Goal: Task Accomplishment & Management: Use online tool/utility

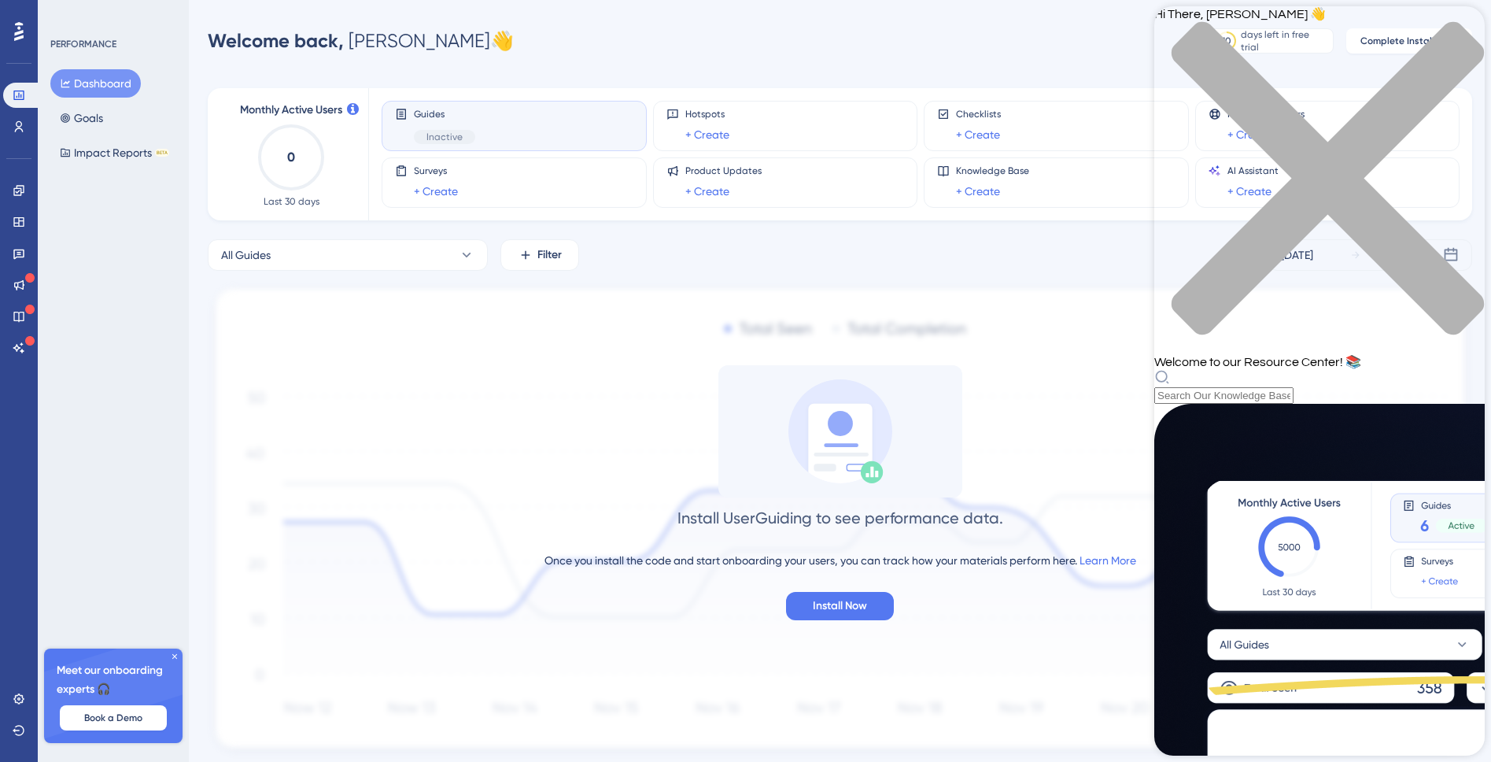
click at [1467, 32] on div "close resource center" at bounding box center [1320, 187] width 331 height 333
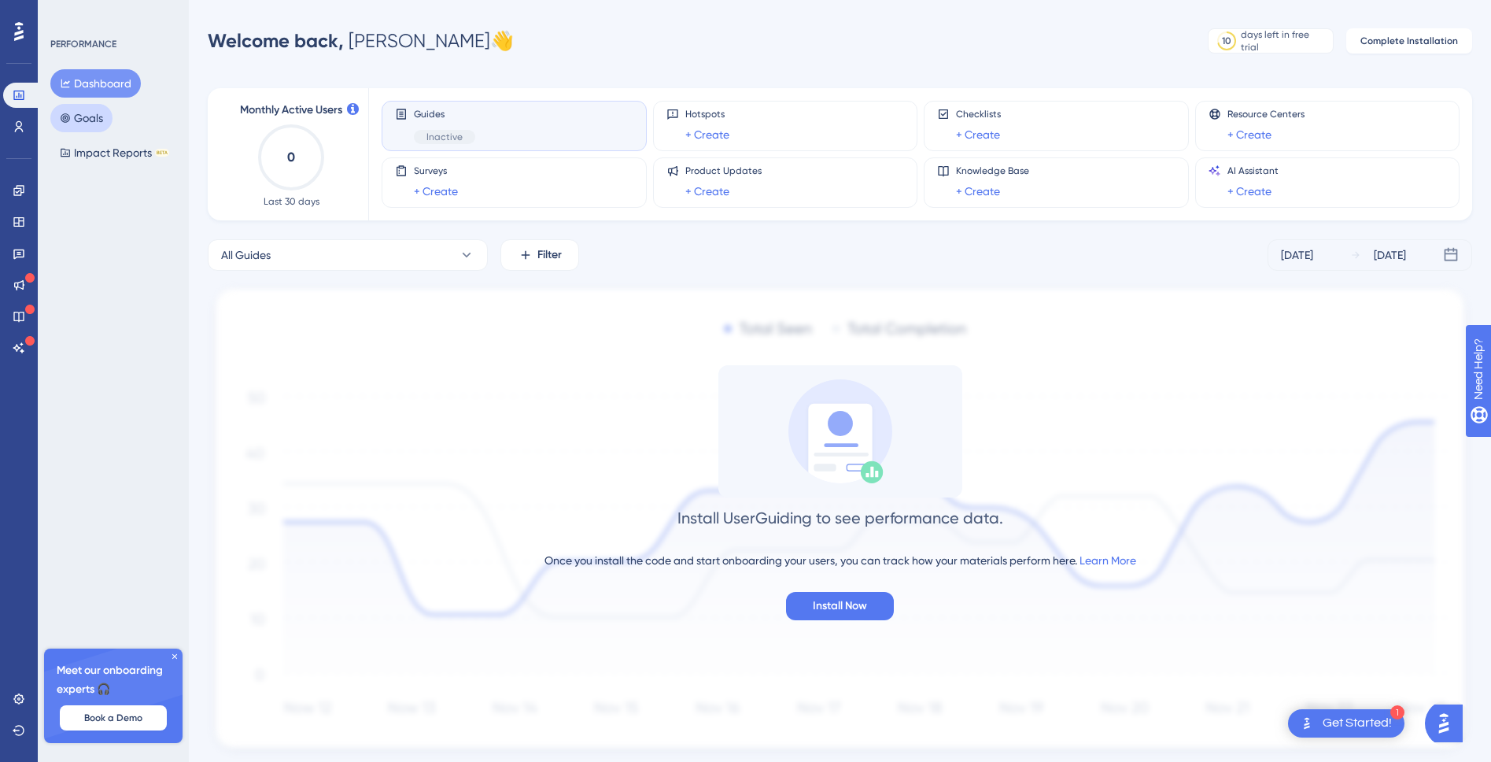
click at [104, 113] on button "Goals" at bounding box center [81, 118] width 62 height 28
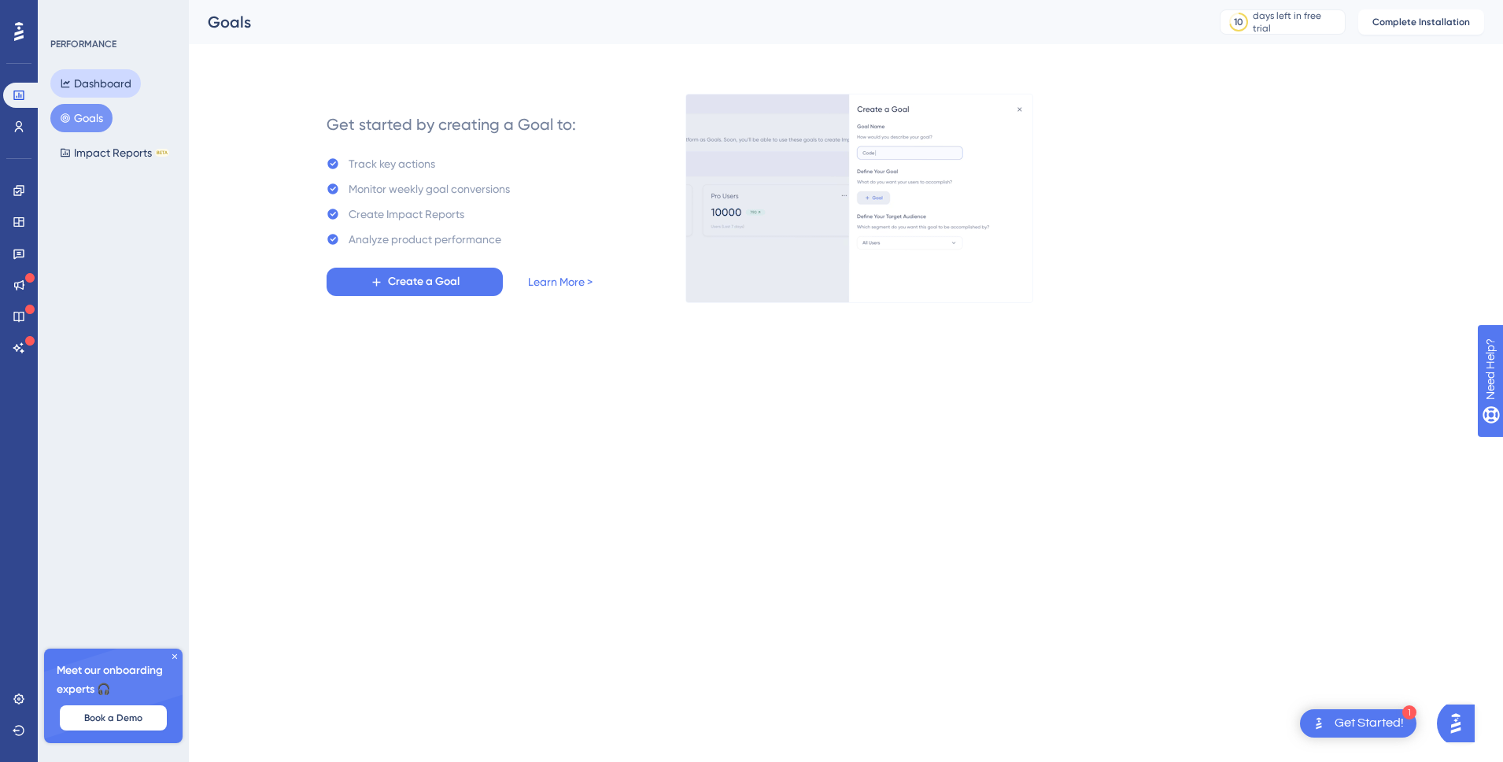
click at [100, 82] on button "Dashboard" at bounding box center [95, 83] width 91 height 28
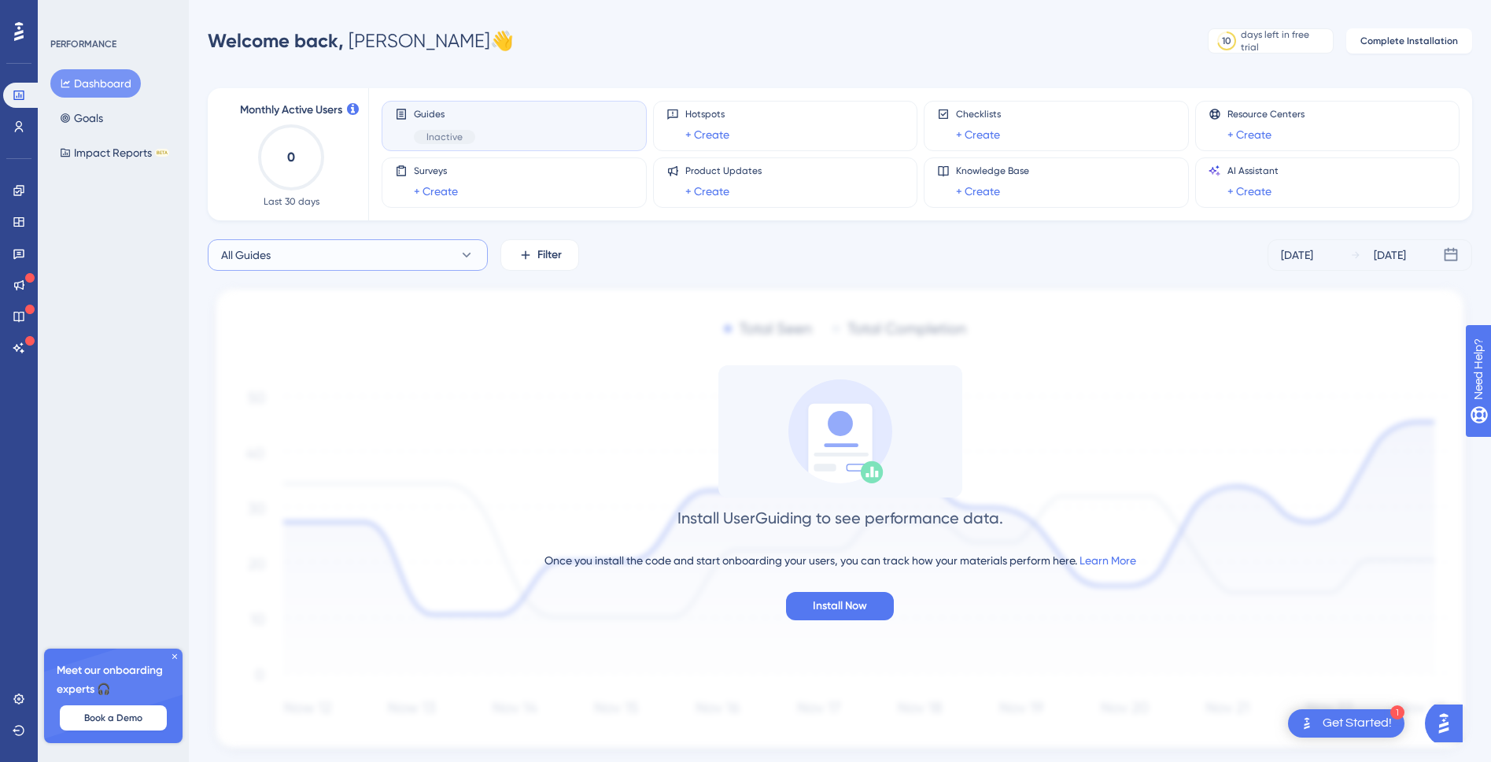
click at [406, 255] on button "All Guides" at bounding box center [348, 254] width 280 height 31
click at [424, 391] on button "Activate" at bounding box center [420, 382] width 91 height 25
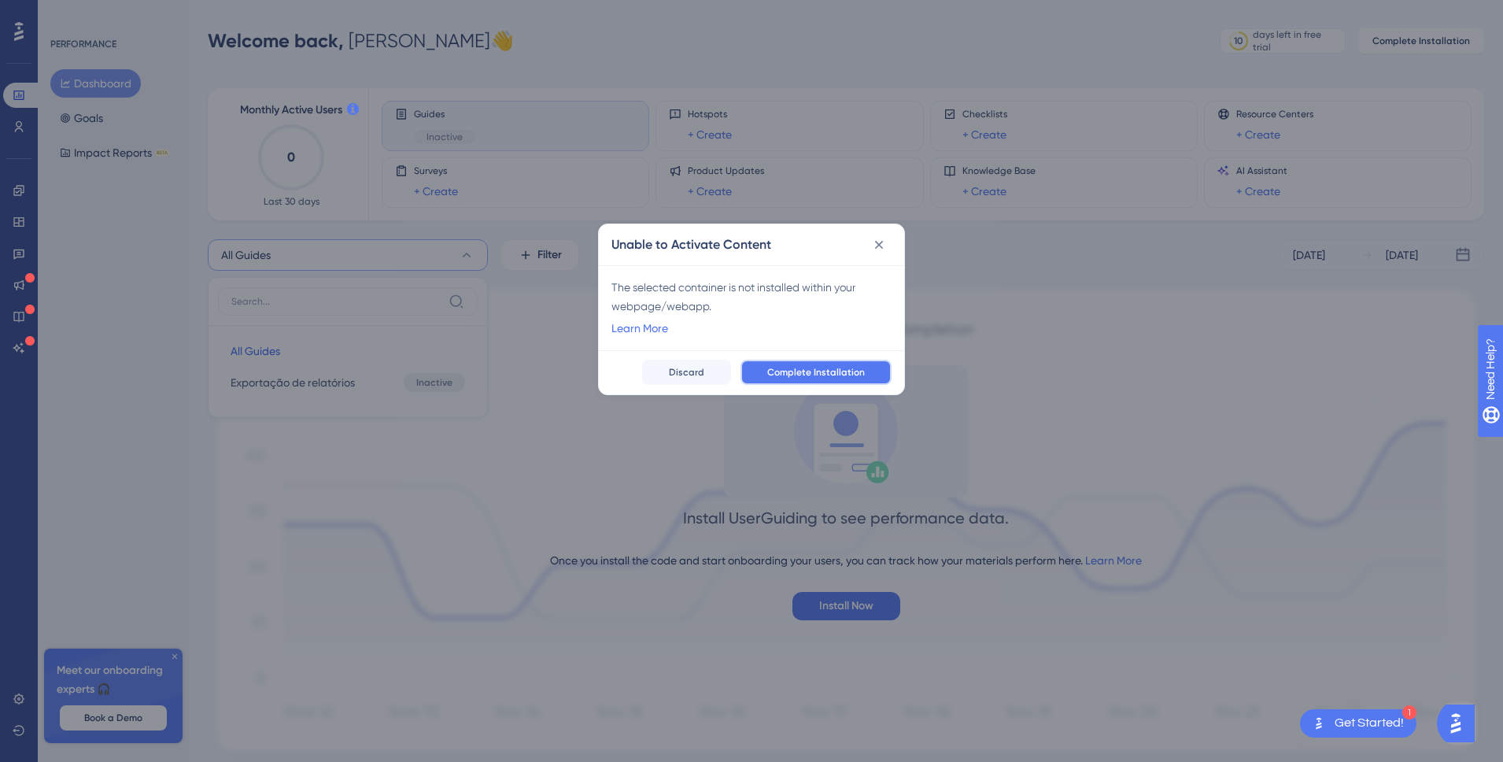
click at [804, 375] on span "Complete Installation" at bounding box center [816, 372] width 98 height 13
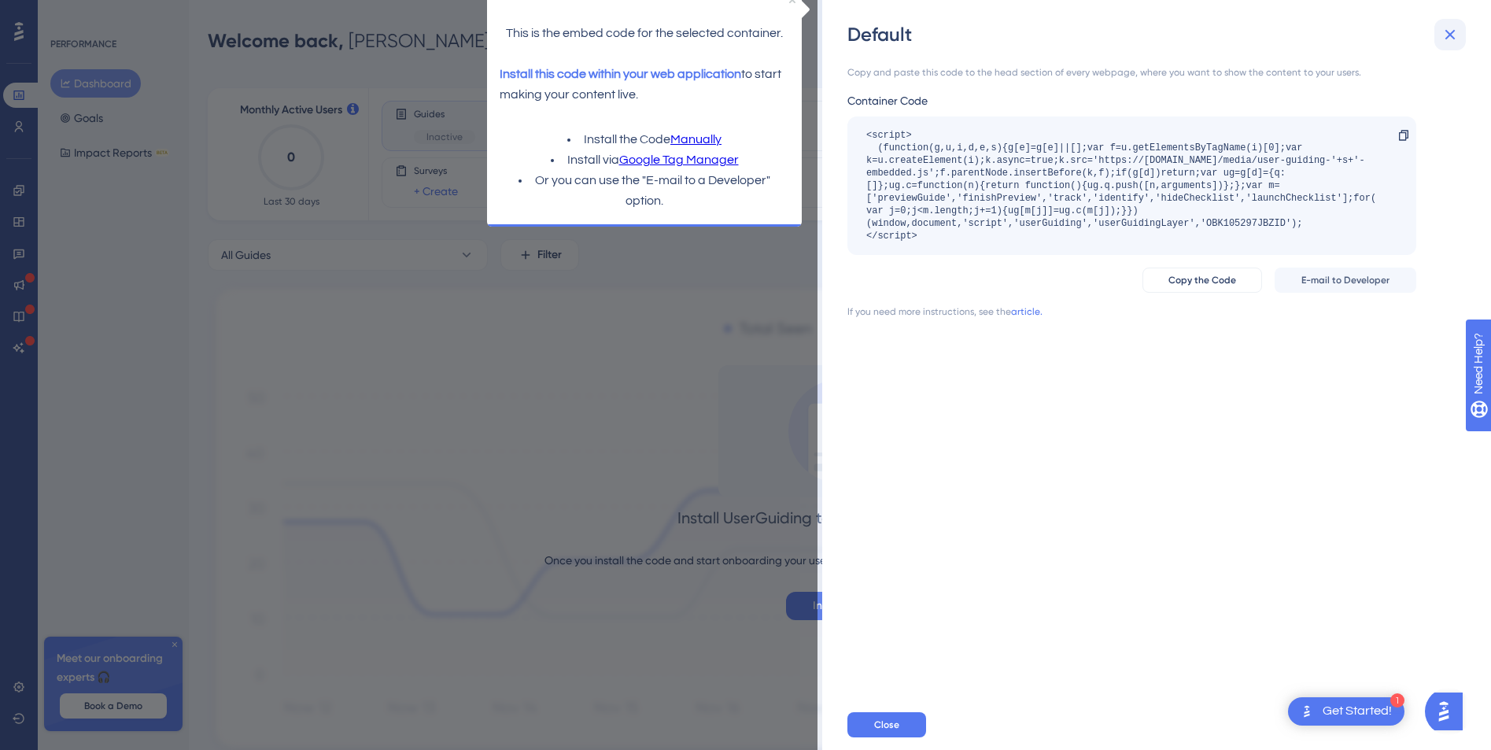
click at [1449, 28] on icon at bounding box center [1450, 34] width 19 height 19
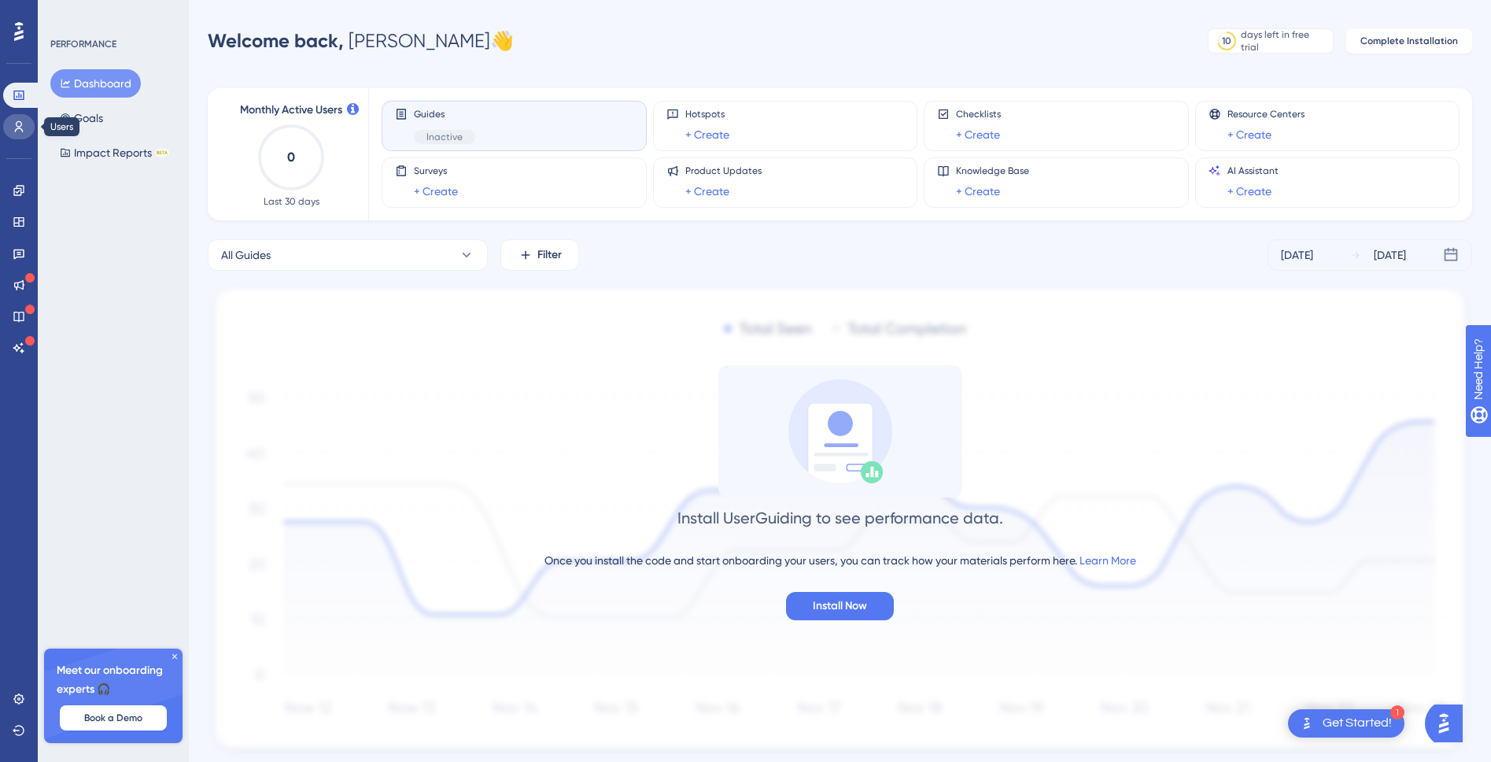
click at [33, 131] on link at bounding box center [18, 126] width 31 height 25
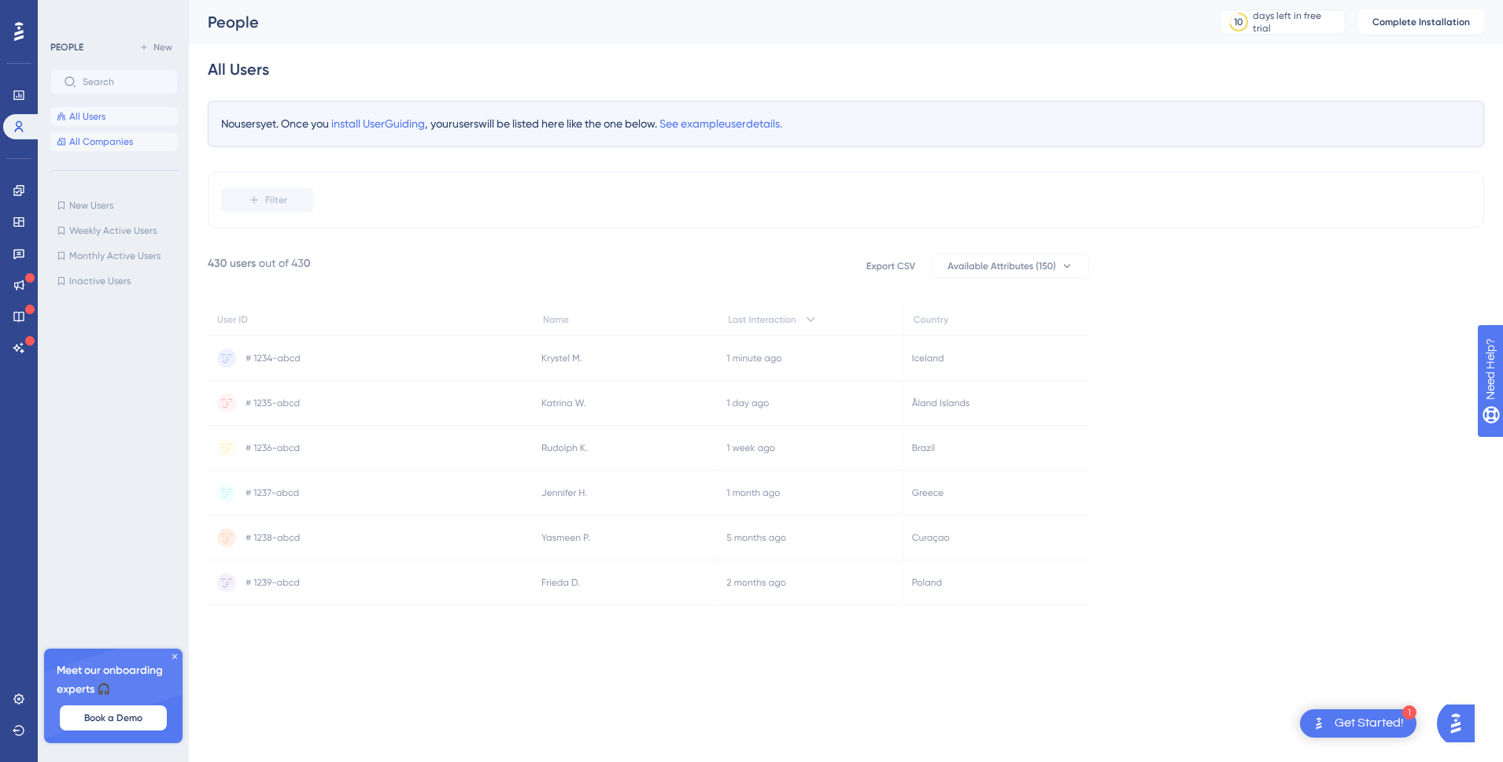
click at [87, 141] on button "All Companies" at bounding box center [113, 141] width 127 height 19
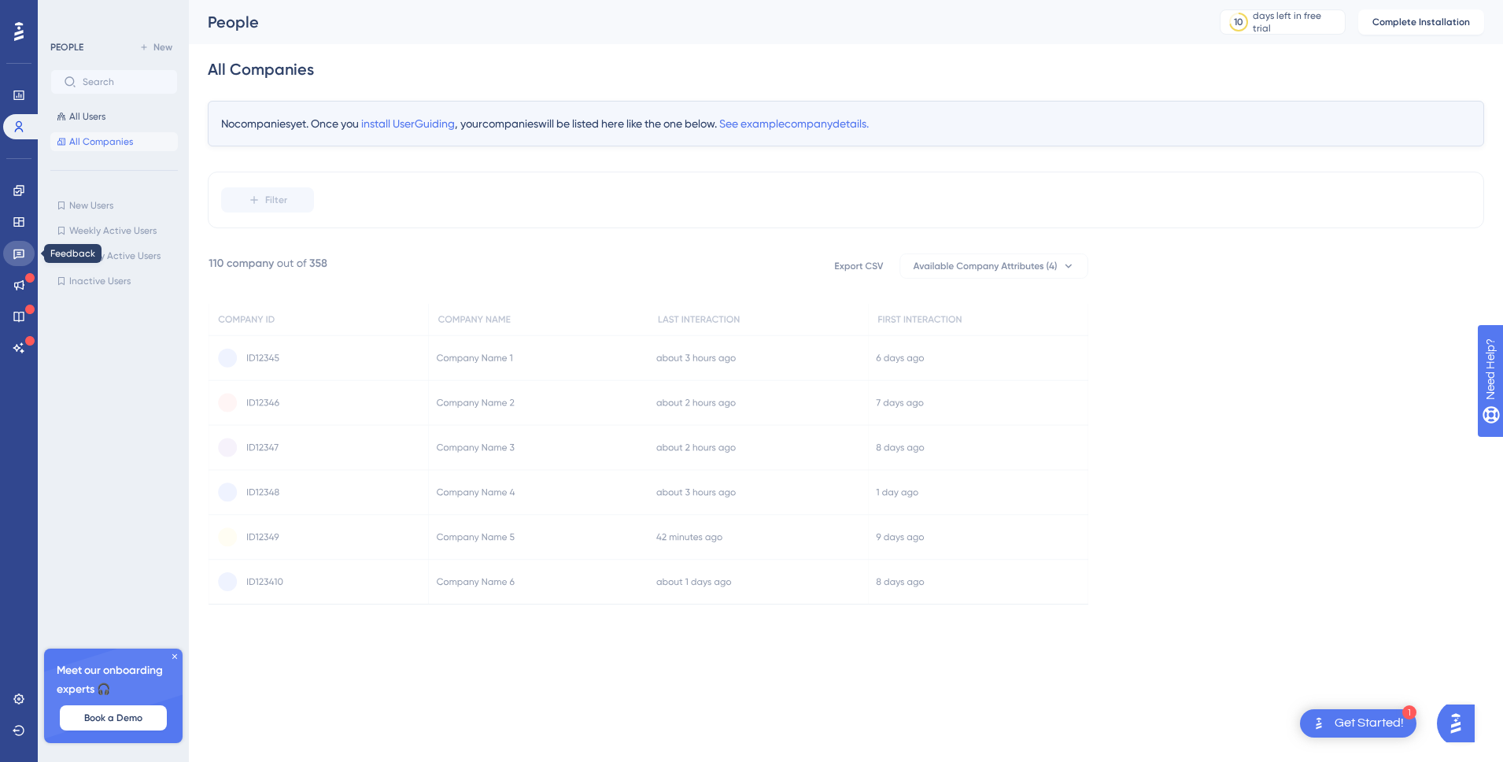
click at [10, 244] on link at bounding box center [18, 253] width 31 height 25
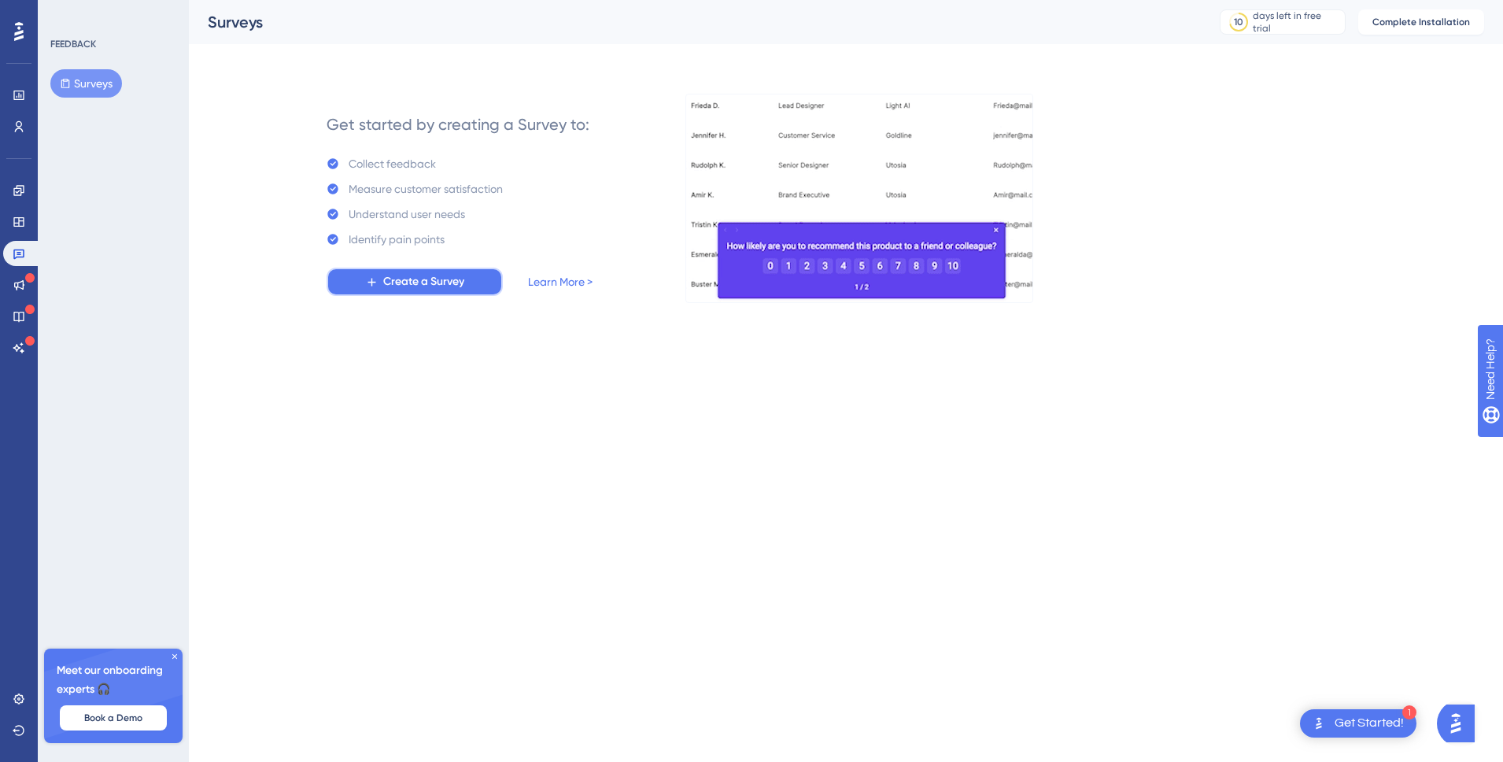
click at [485, 286] on button "Create a Survey" at bounding box center [415, 282] width 176 height 28
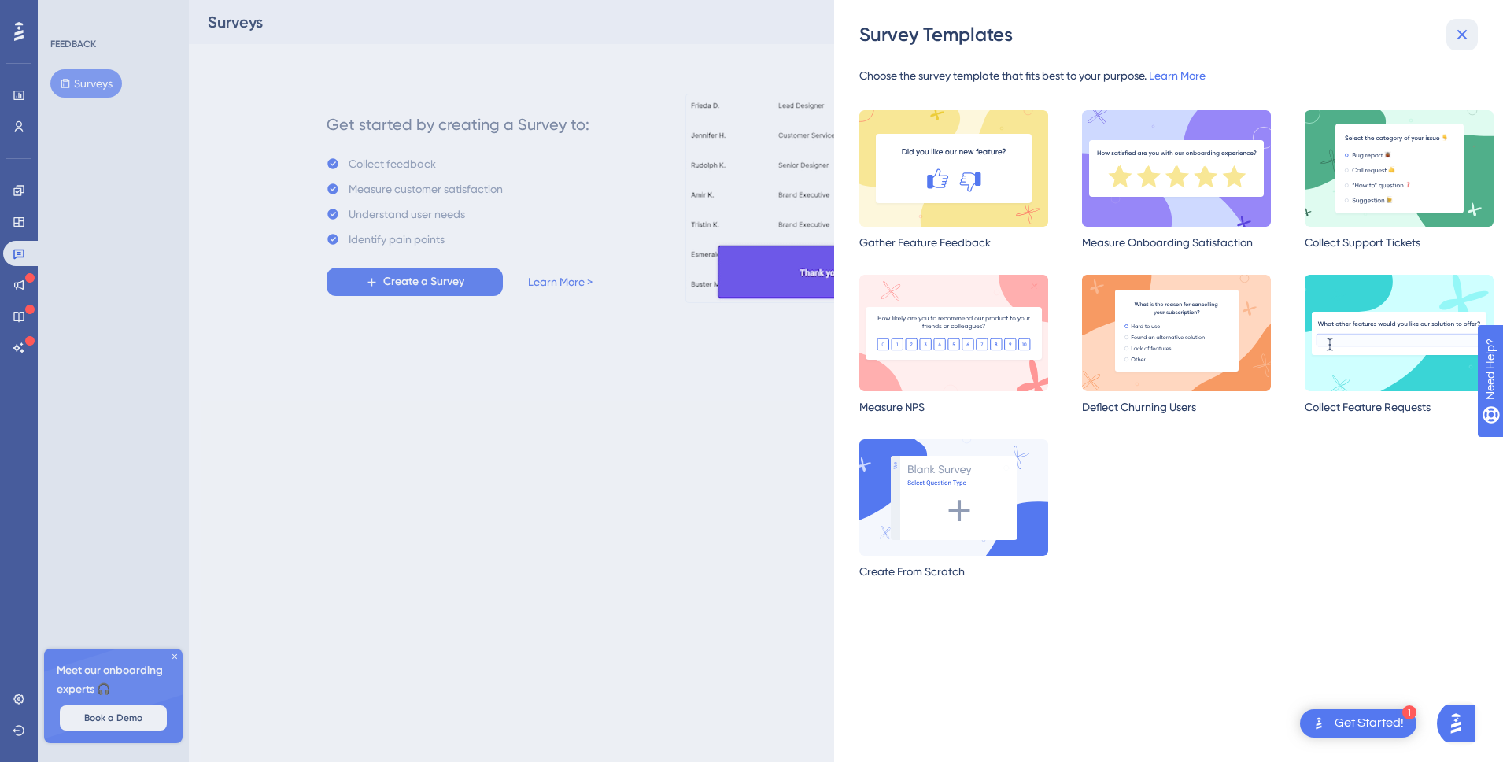
click at [1468, 32] on icon at bounding box center [1462, 34] width 19 height 19
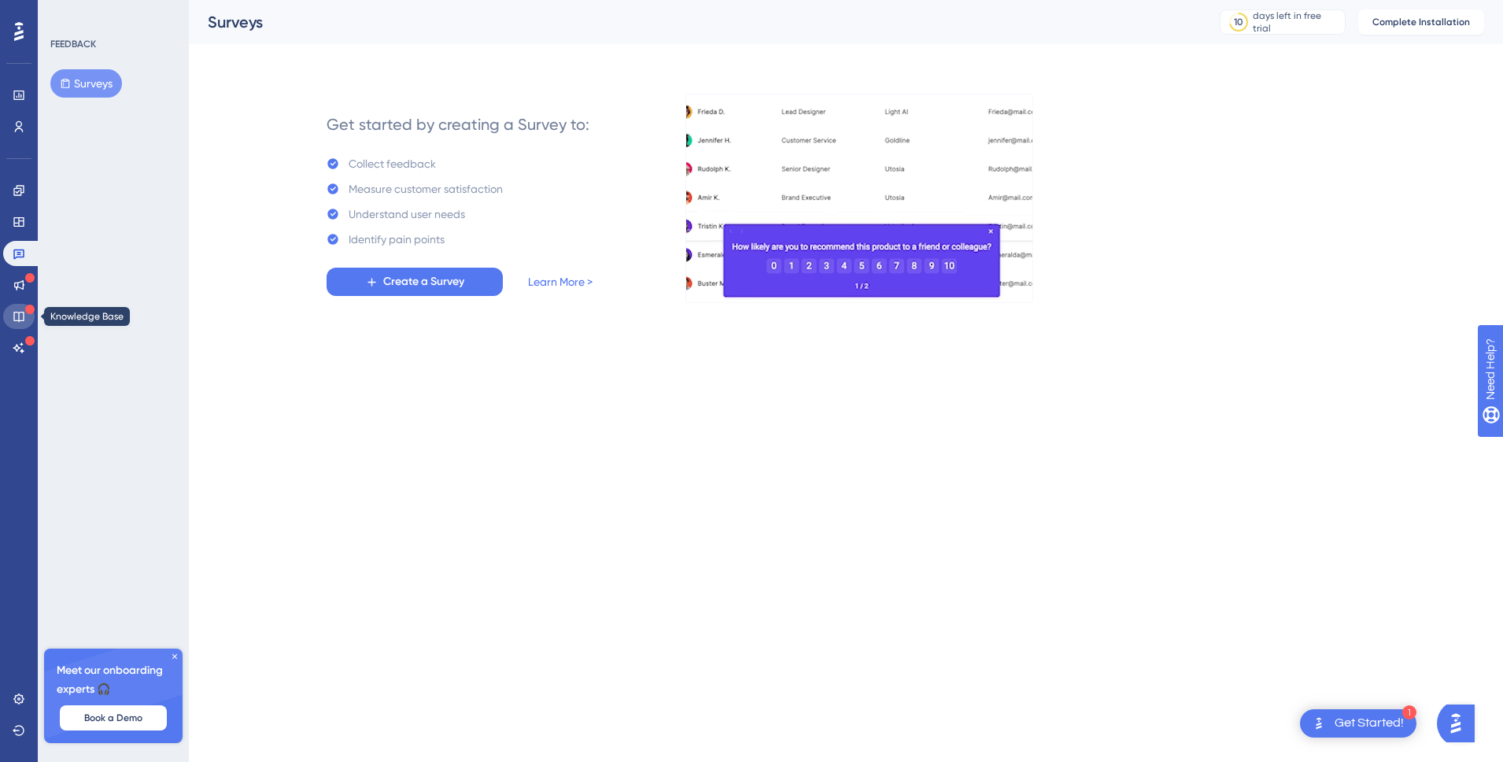
click at [17, 316] on icon at bounding box center [19, 316] width 13 height 13
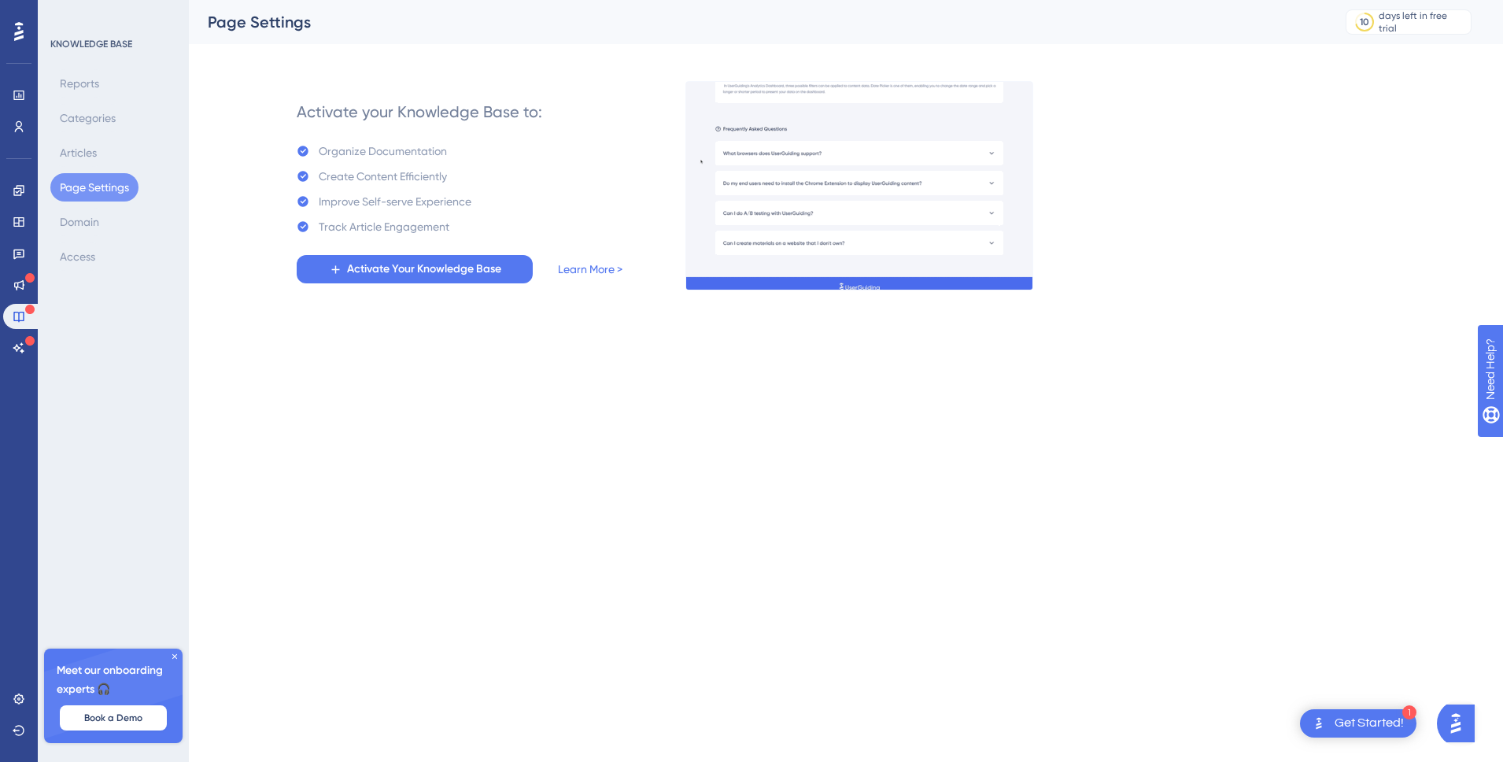
click at [17, 39] on icon at bounding box center [18, 31] width 9 height 19
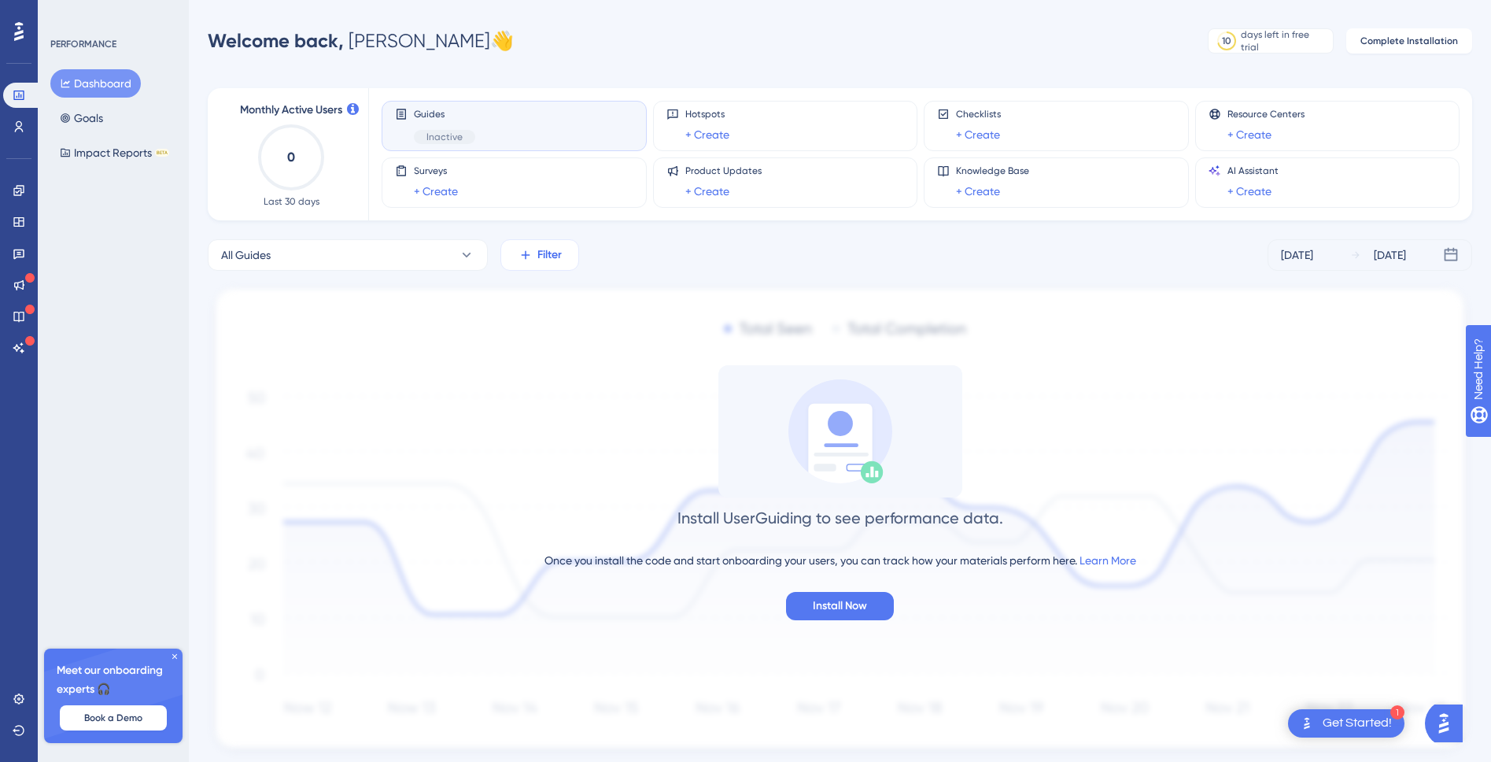
click at [567, 250] on button "Filter" at bounding box center [540, 254] width 79 height 31
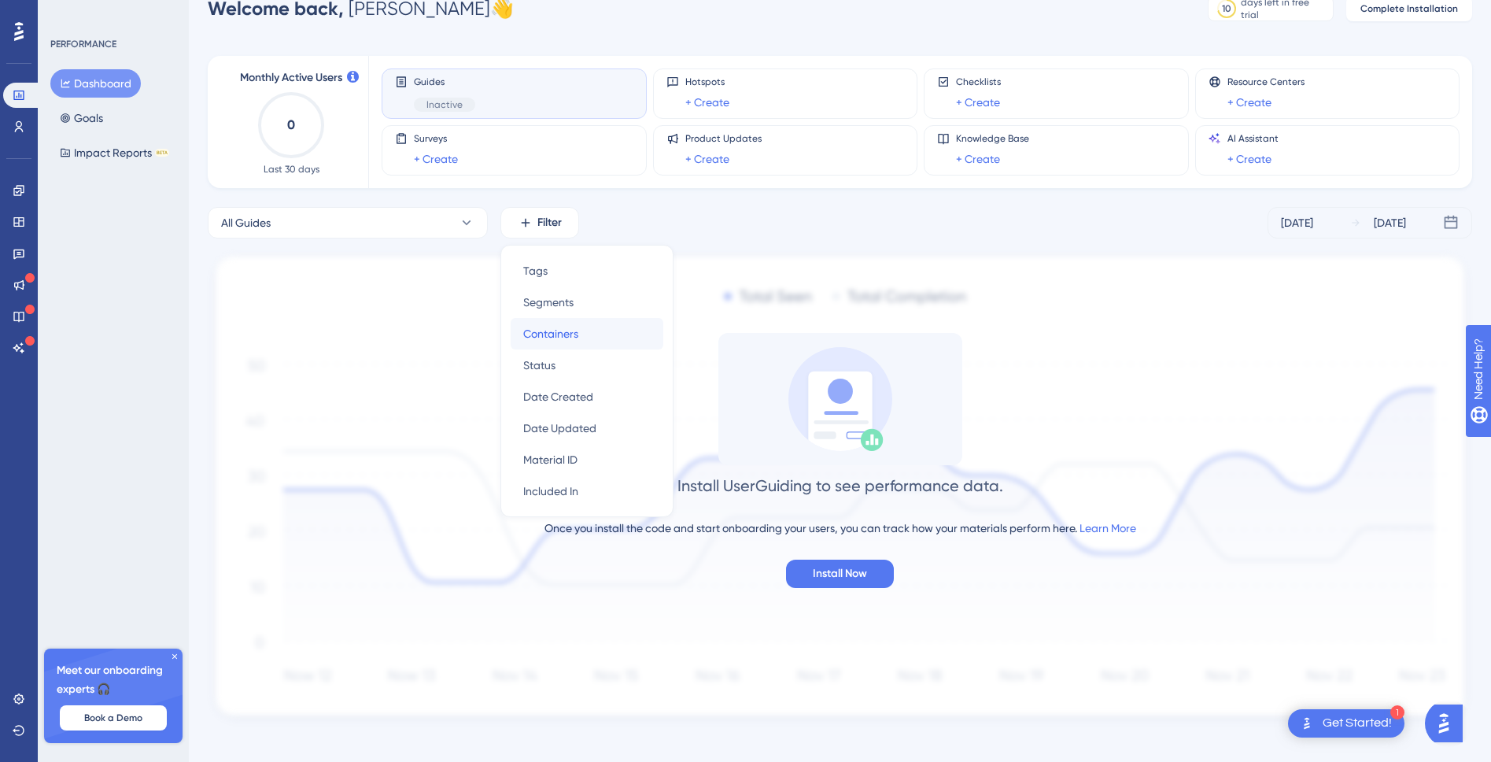
click at [610, 331] on div "Containers Containers" at bounding box center [586, 333] width 127 height 31
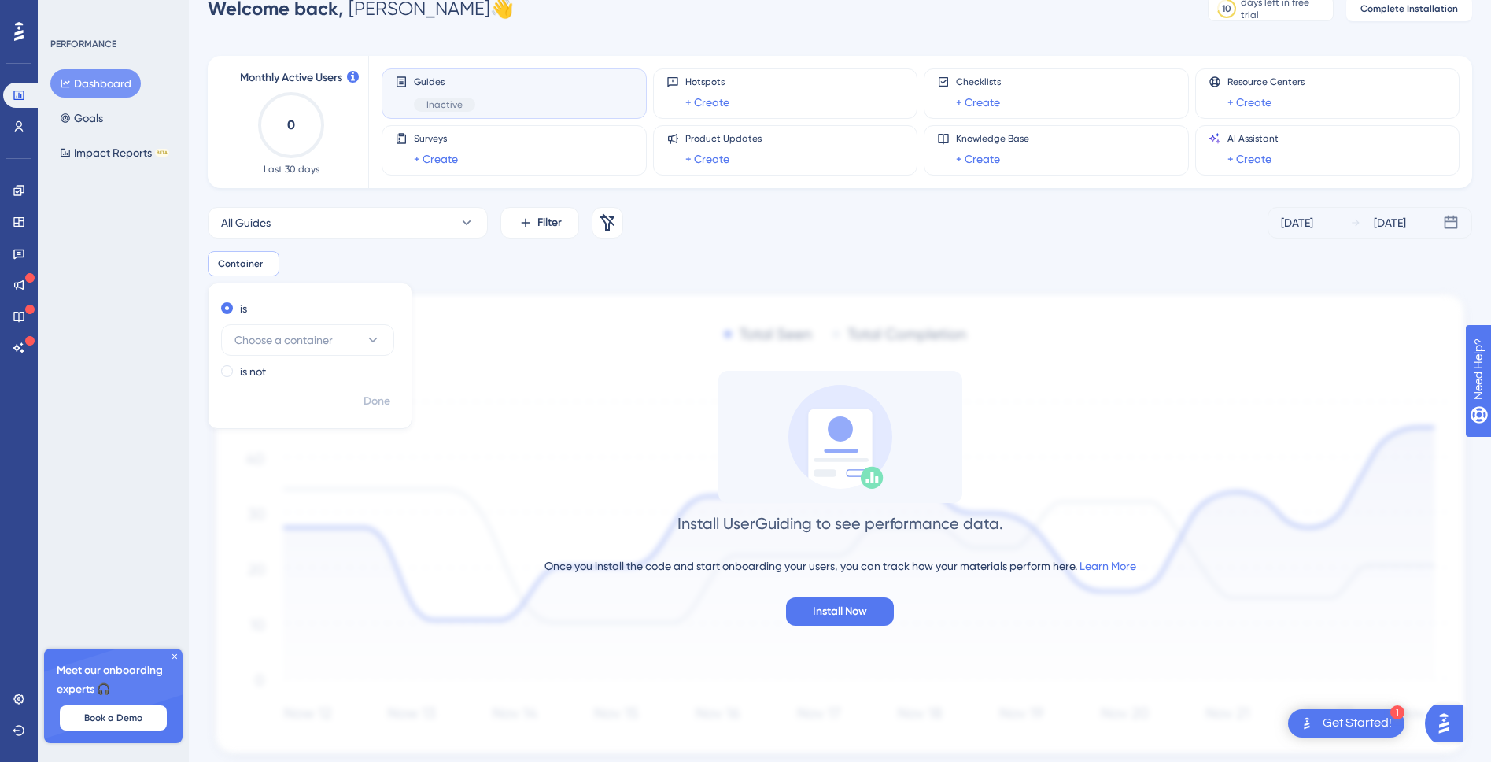
click at [585, 314] on img at bounding box center [840, 526] width 1265 height 475
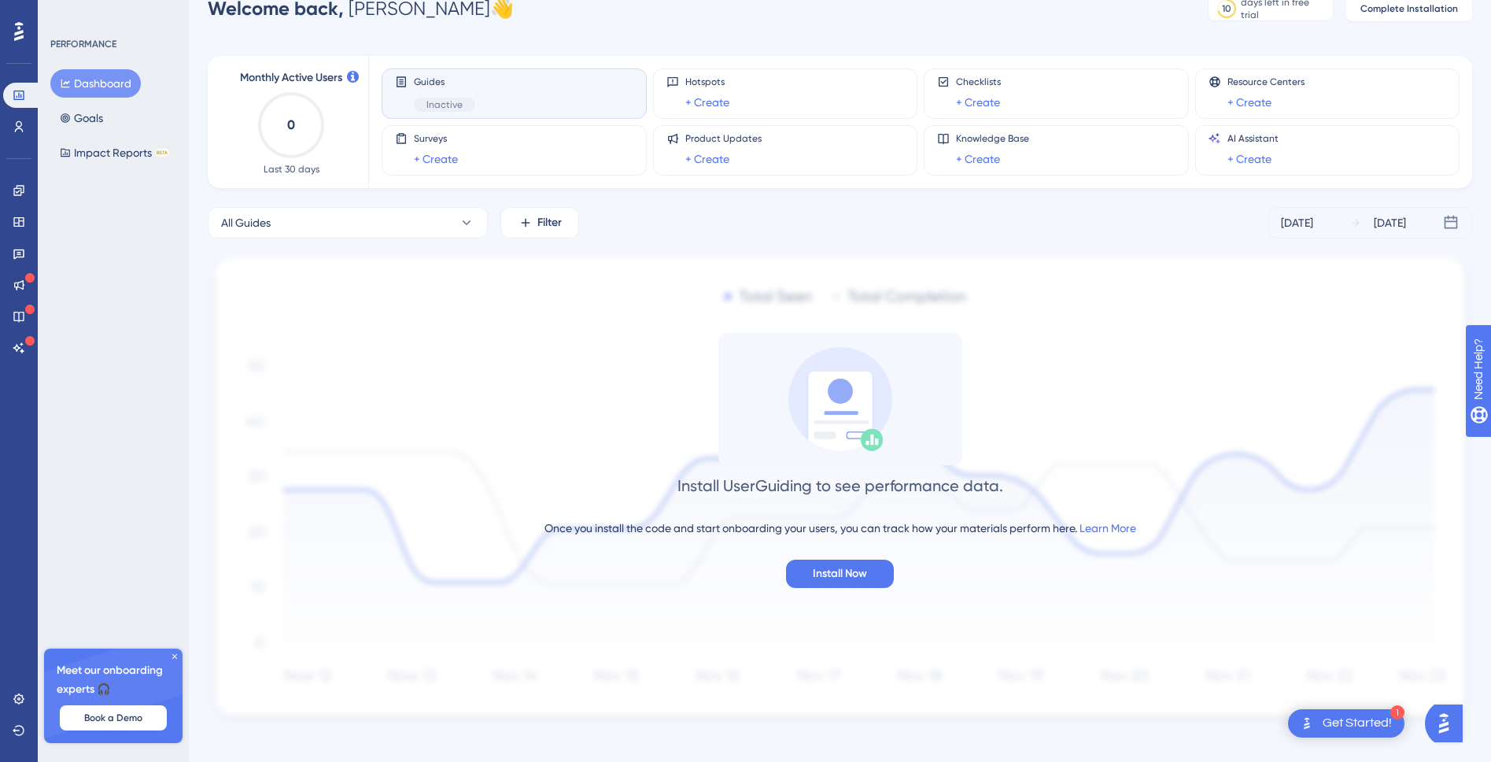
click at [565, 88] on div "Guides Inactive" at bounding box center [514, 94] width 238 height 36
click at [456, 104] on span "Inactive" at bounding box center [445, 104] width 36 height 13
click at [459, 226] on icon at bounding box center [467, 223] width 16 height 16
click at [446, 345] on button "Activate" at bounding box center [420, 350] width 91 height 25
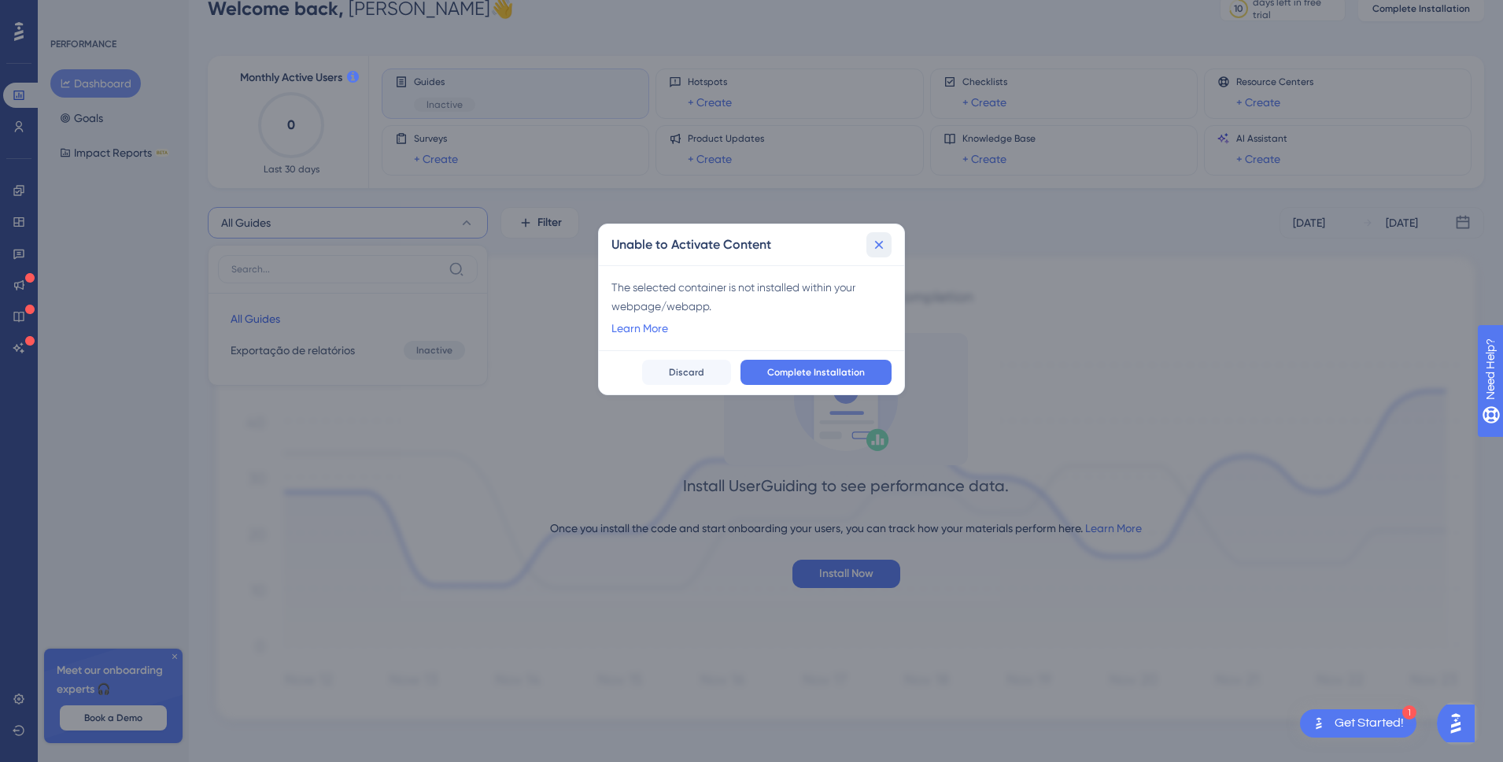
click at [877, 245] on icon at bounding box center [879, 245] width 16 height 16
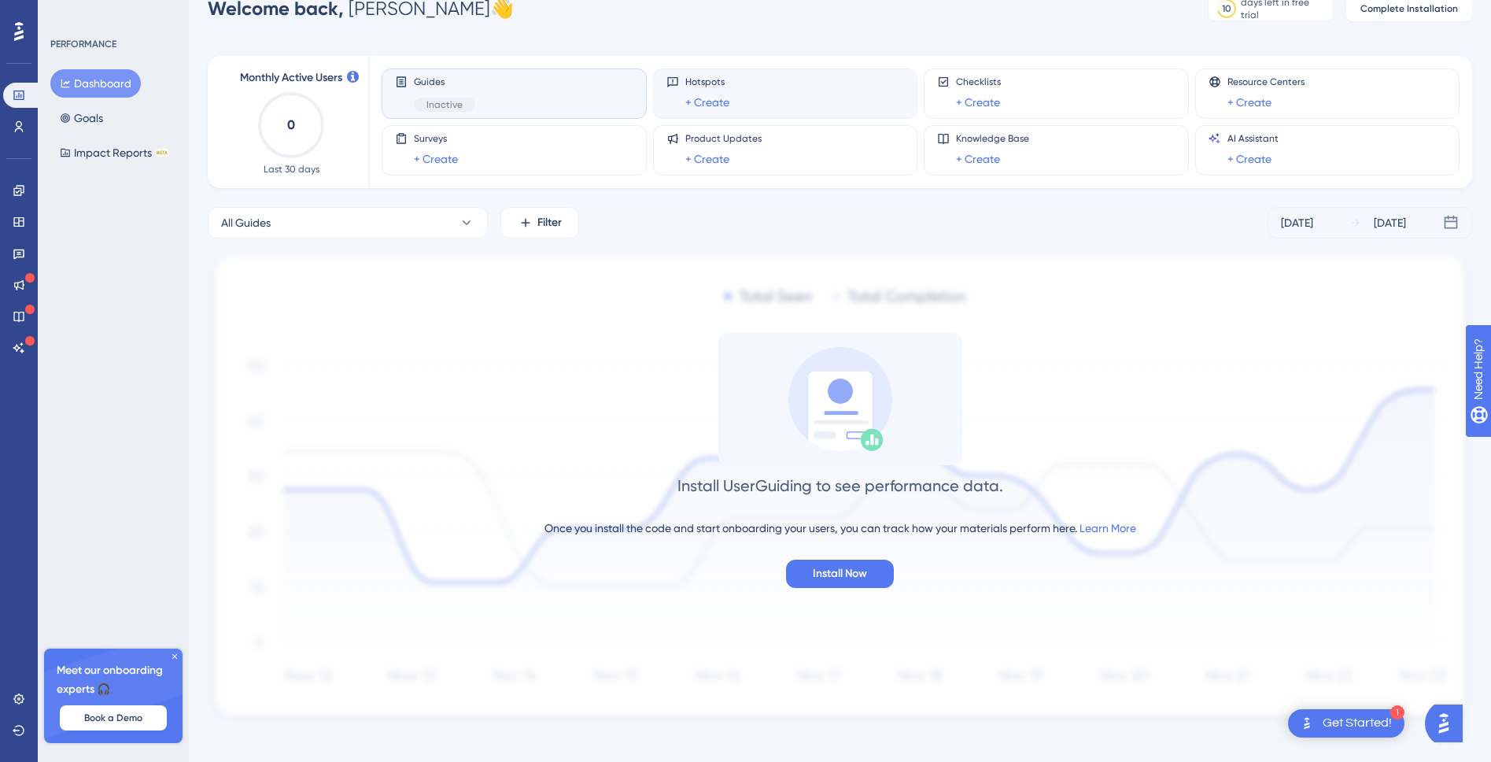
click at [819, 95] on div "Hotspots + Create" at bounding box center [786, 94] width 238 height 36
click at [558, 91] on div "Guides Inactive" at bounding box center [514, 94] width 238 height 36
click at [1358, 717] on div "Get Started!" at bounding box center [1357, 723] width 69 height 17
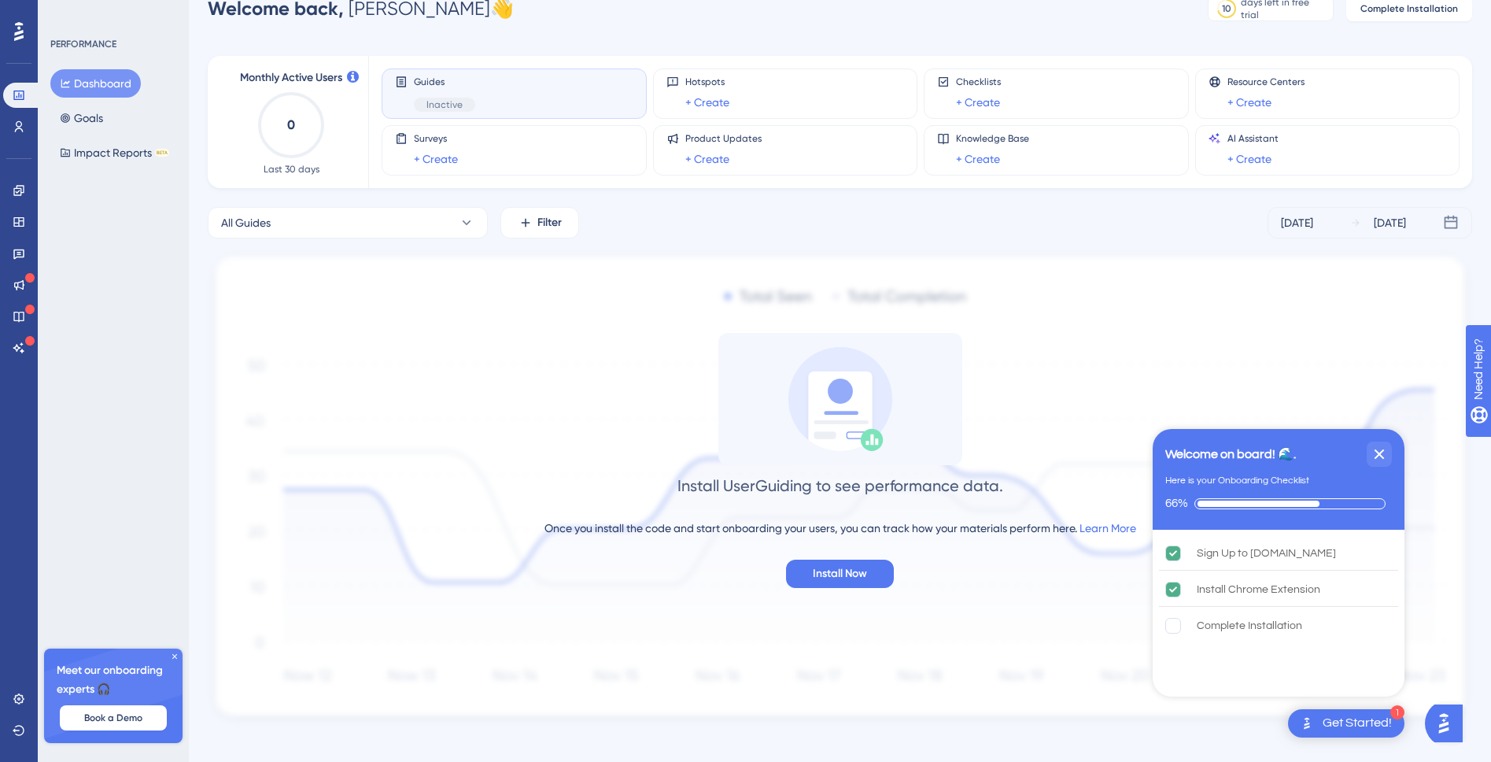
click at [155, 242] on div "PERFORMANCE Dashboard Goals Impact Reports BETA Meet our onboarding experts 🎧 B…" at bounding box center [113, 381] width 151 height 762
click at [1387, 461] on icon "Close Checklist" at bounding box center [1379, 454] width 19 height 19
